Goal: Use online tool/utility: Utilize a website feature to perform a specific function

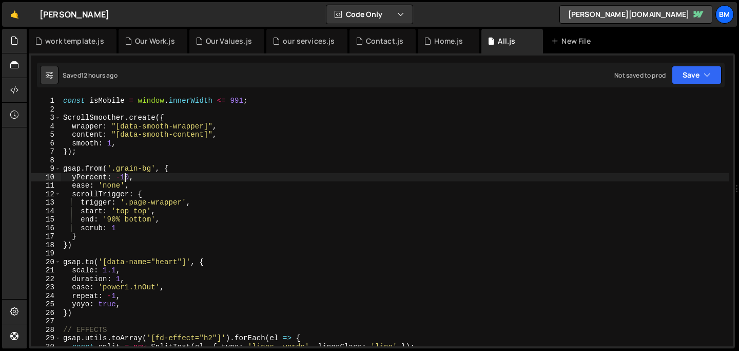
scroll to position [0, 4]
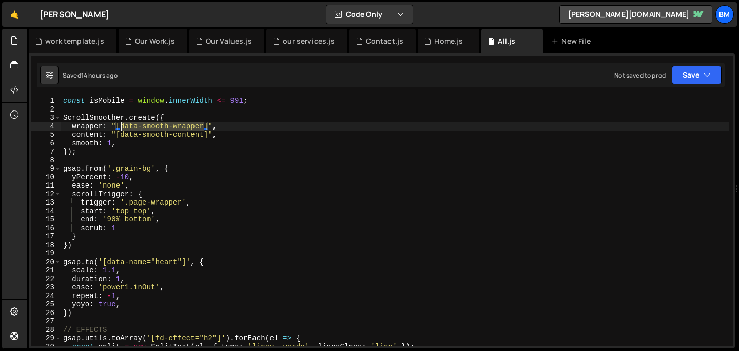
drag, startPoint x: 203, startPoint y: 123, endPoint x: 121, endPoint y: 126, distance: 82.7
click at [121, 126] on div "const isMobile = window . innerWidth <= 991 ; ScrollSmoother . create ({ wrappe…" at bounding box center [395, 229] width 668 height 266
type textarea "wrapper: "[data-smooth-wrapper]","
click at [366, 43] on div "Contact.js" at bounding box center [385, 41] width 38 height 10
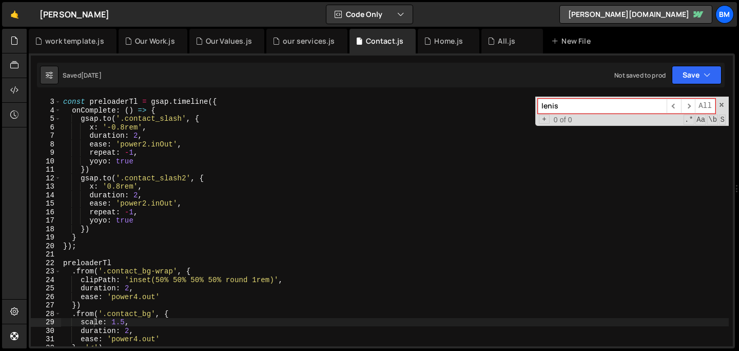
scroll to position [0, 0]
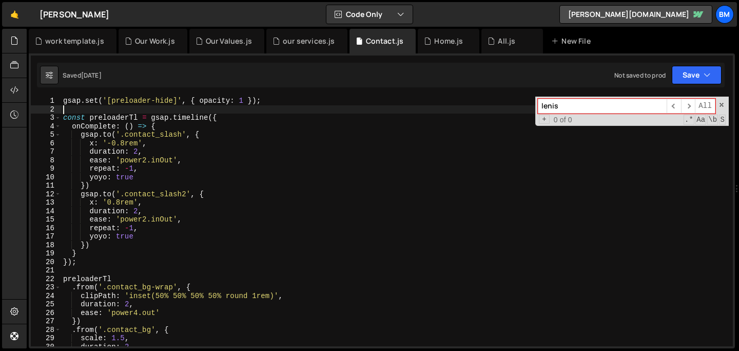
click at [74, 108] on div "gsap . set ( '[preloader-hide]' , { opacity : 1 }) ; const preloaderTl = gsap .…" at bounding box center [395, 229] width 668 height 266
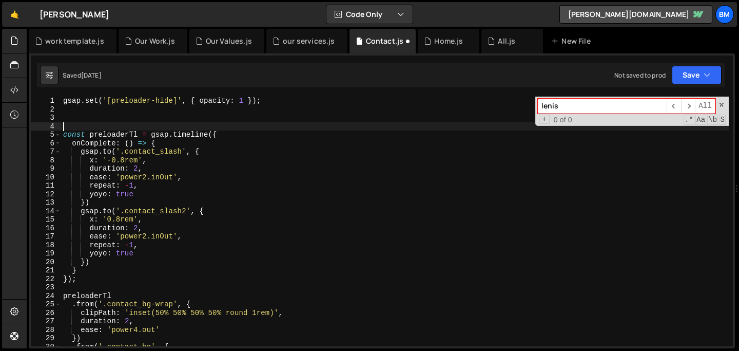
click at [726, 105] on div "[PERSON_NAME] ​ ​ All Replace All + 0 of 0 .* Aa \b S" at bounding box center [632, 110] width 194 height 29
click at [719, 105] on span at bounding box center [721, 104] width 7 height 7
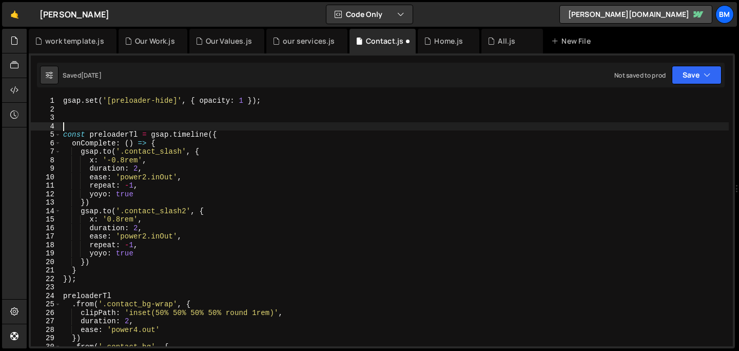
click at [67, 123] on div "gsap . set ( '[preloader-hide]' , { opacity : 1 }) ; const preloaderTl = gsap .…" at bounding box center [395, 229] width 668 height 266
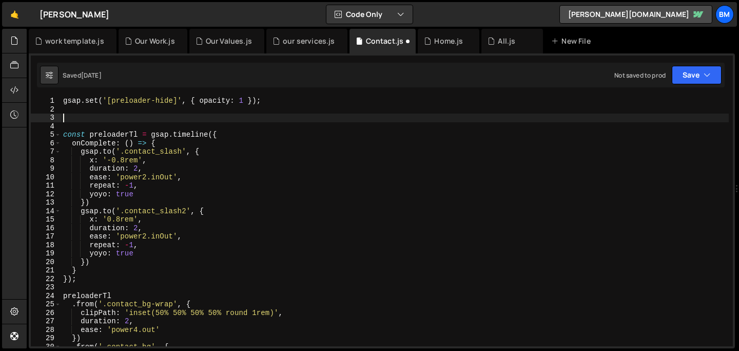
click at [67, 118] on div "gsap . set ( '[preloader-hide]' , { opacity : 1 }) ; const preloaderTl = gsap .…" at bounding box center [395, 229] width 668 height 266
paste textarea "});"
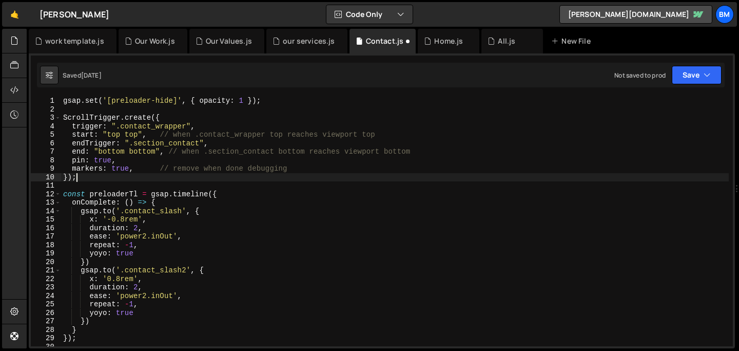
click at [140, 171] on div "gsap . set ( '[preloader-hide]' , { opacity : 1 }) ; ScrollTrigger . create ({ …" at bounding box center [395, 229] width 668 height 266
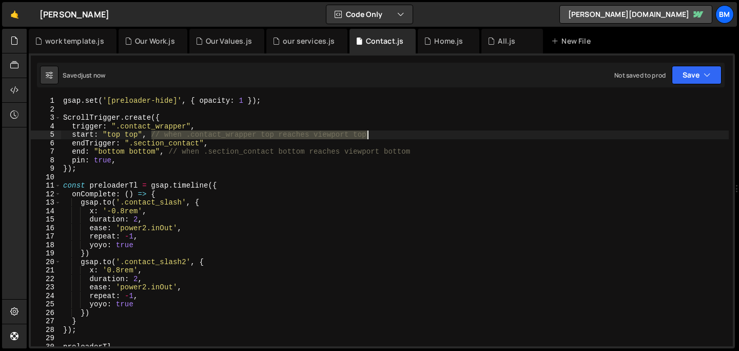
drag, startPoint x: 150, startPoint y: 136, endPoint x: 395, endPoint y: 138, distance: 244.3
click at [395, 137] on div "gsap . set ( '[preloader-hide]' , { opacity : 1 }) ; ScrollTrigger . create ({ …" at bounding box center [395, 229] width 668 height 266
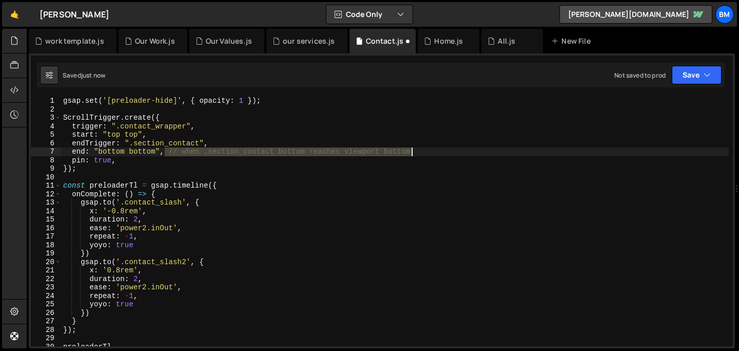
drag, startPoint x: 165, startPoint y: 152, endPoint x: 433, endPoint y: 154, distance: 267.9
click at [433, 154] on div "gsap . set ( '[preloader-hide]' , { opacity : 1 }) ; ScrollTrigger . create ({ …" at bounding box center [395, 229] width 668 height 266
type textarea "end: "bottom bottom","
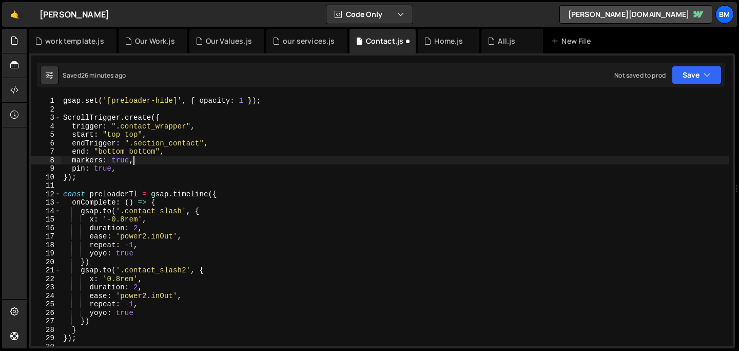
scroll to position [0, 4]
type textarea "markers: true,"
